Goal: Find specific page/section: Find specific page/section

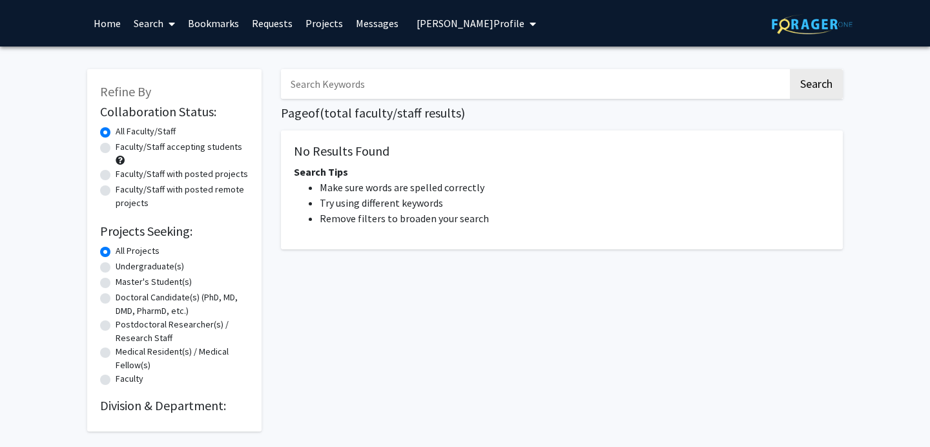
radio input "false"
radio input "true"
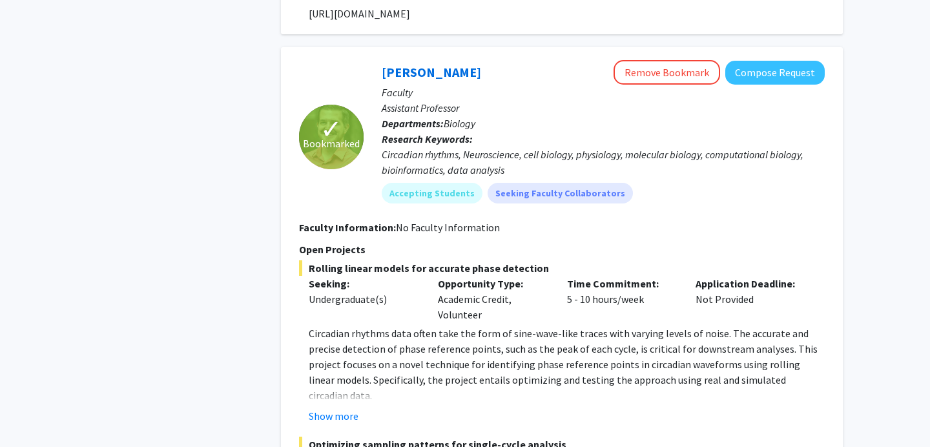
scroll to position [4394, 0]
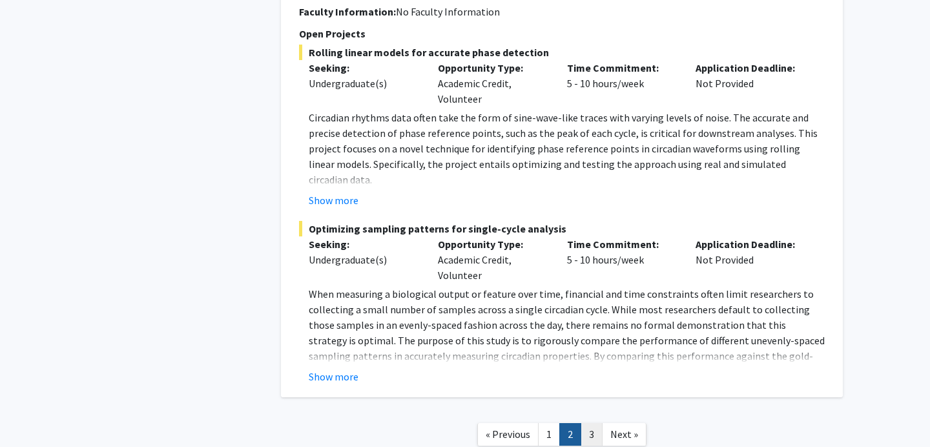
click at [592, 423] on link "3" at bounding box center [591, 434] width 22 height 23
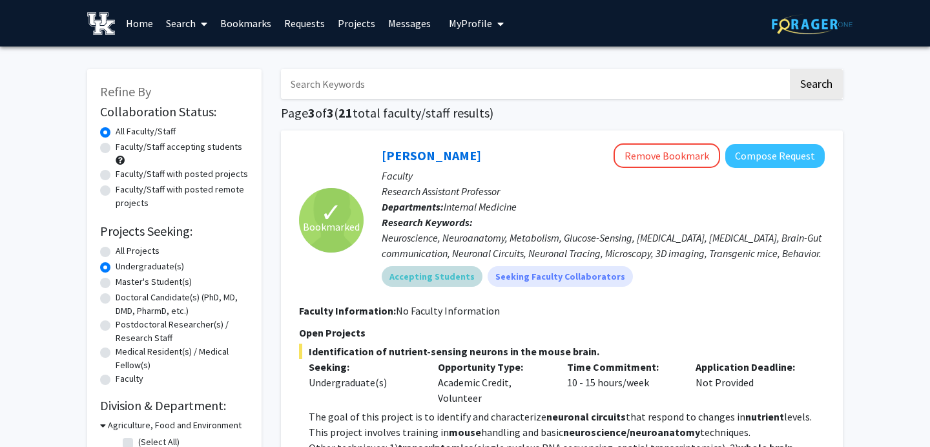
scroll to position [229, 0]
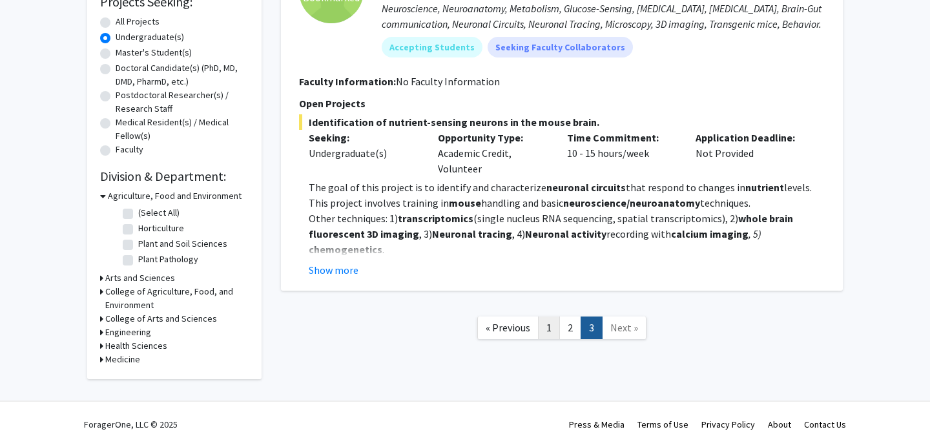
click at [548, 325] on link "1" at bounding box center [549, 327] width 22 height 23
